Goal: Task Accomplishment & Management: Use online tool/utility

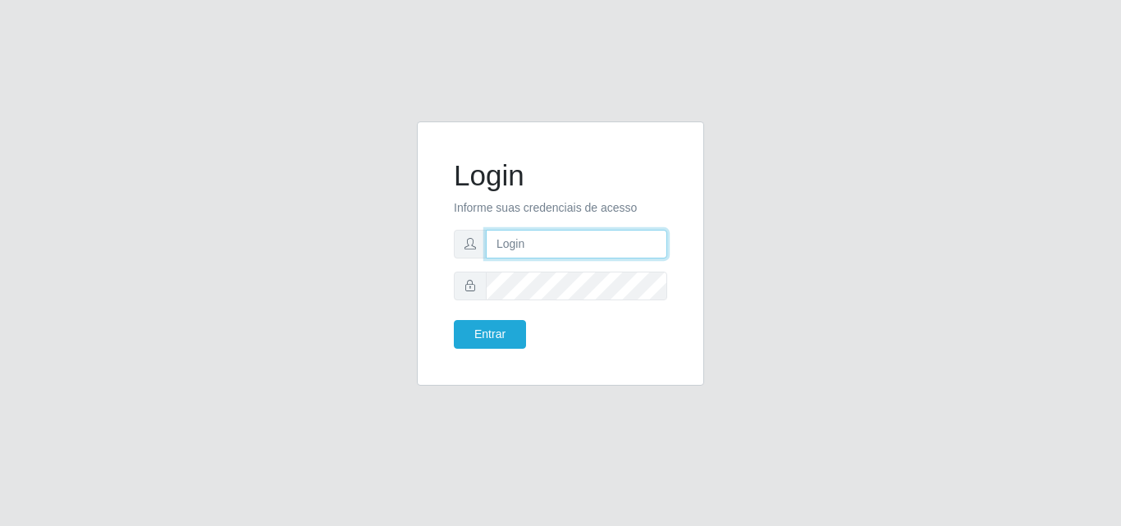
click at [523, 249] on input "text" at bounding box center [576, 244] width 181 height 29
type input "vitoria@saullus"
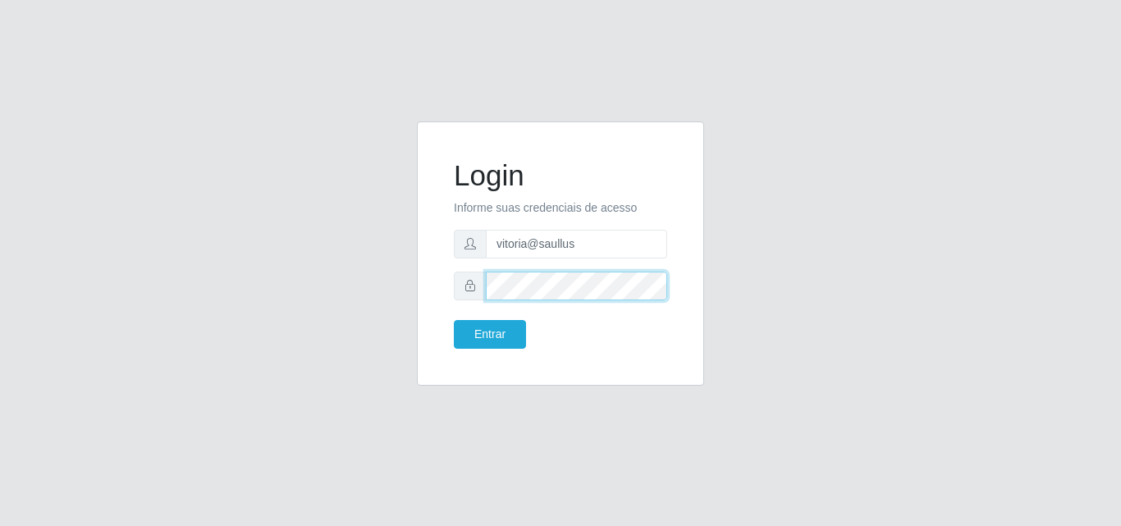
click at [454, 320] on button "Entrar" at bounding box center [490, 334] width 72 height 29
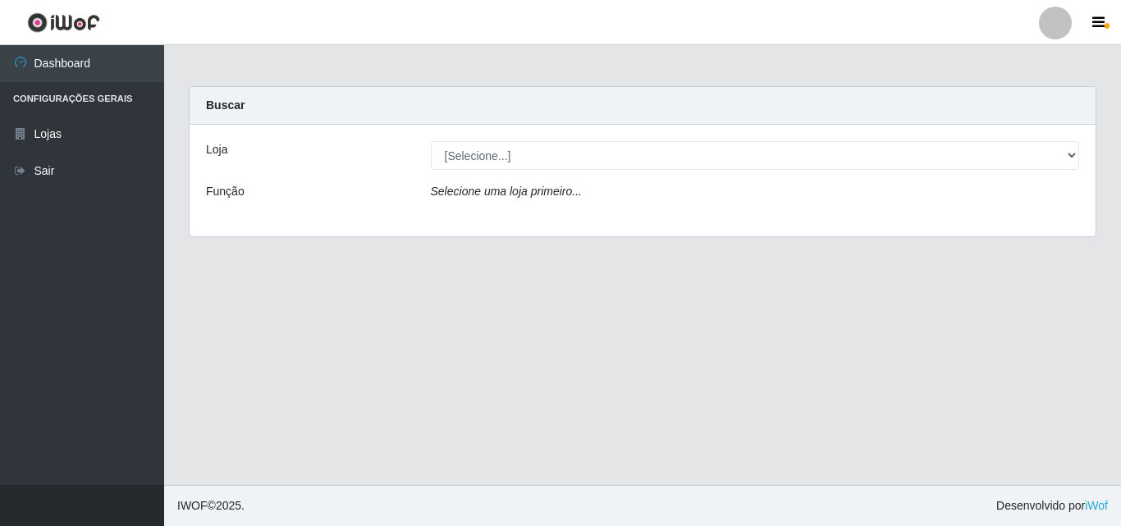
click at [580, 145] on div "Loja [Selecione...] Saullus Supermercados Função Selecione uma loja primeiro..." at bounding box center [643, 181] width 906 height 112
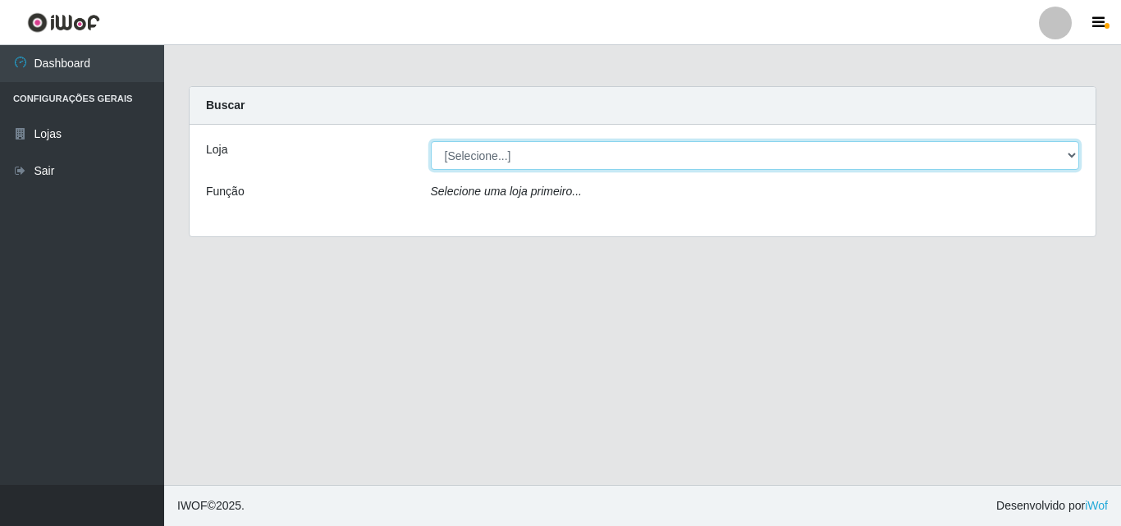
click at [580, 158] on select "[Selecione...] Saullus Supermercados" at bounding box center [755, 155] width 649 height 29
select select "423"
click at [431, 141] on select "[Selecione...] Saullus Supermercados" at bounding box center [755, 155] width 649 height 29
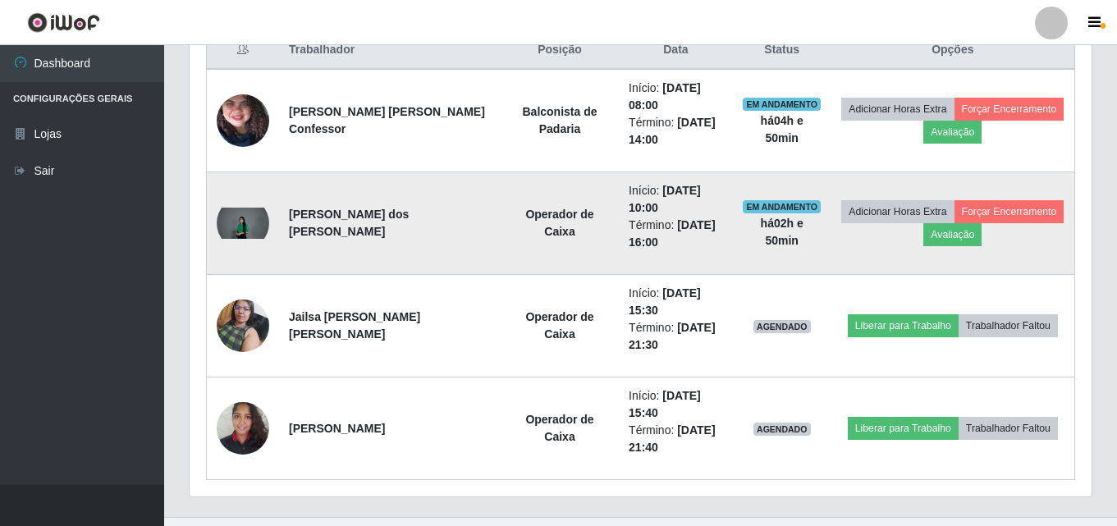
scroll to position [657, 0]
